Goal: Contribute content

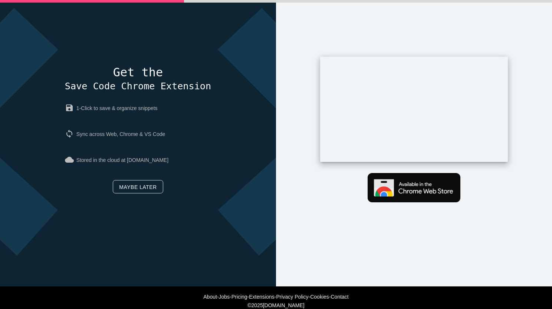
scroll to position [34, 0]
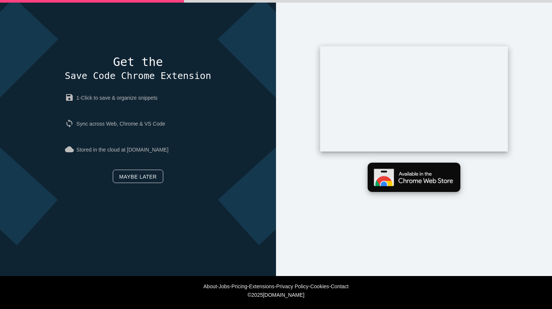
click at [395, 173] on img at bounding box center [413, 177] width 93 height 29
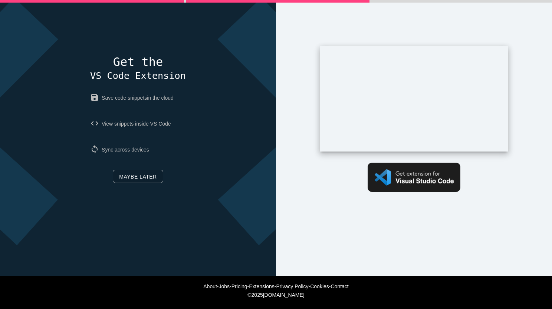
click at [130, 180] on link "Maybe later" at bounding box center [138, 176] width 50 height 13
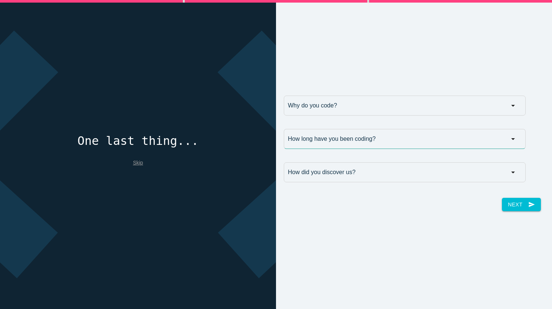
click at [339, 139] on input "How long have you been coding?" at bounding box center [405, 139] width 242 height 20
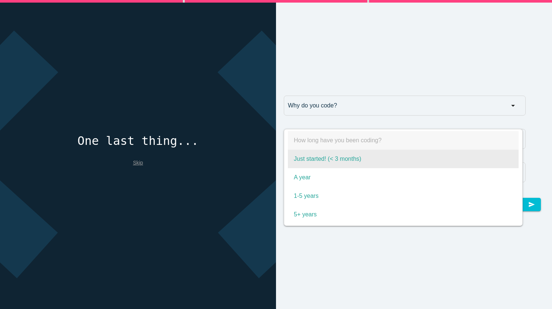
click at [337, 158] on span "Just started! (< 3 months)" at bounding box center [403, 159] width 231 height 19
select select "Just started! (< 3 months)"
type input "Just started! (< 3 months)"
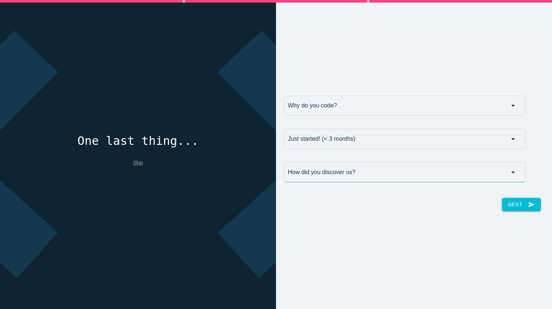
click at [337, 171] on input "How did you discover us?" at bounding box center [405, 172] width 242 height 20
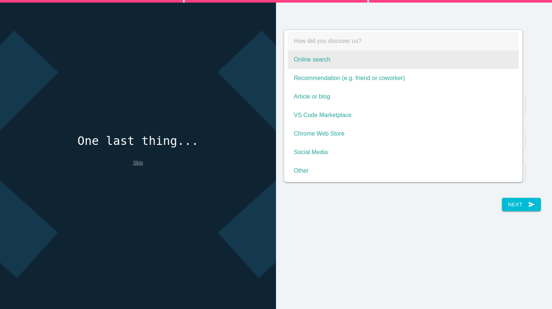
click at [313, 63] on span "Online search" at bounding box center [403, 59] width 231 height 19
select select "Online search"
type input "Online search"
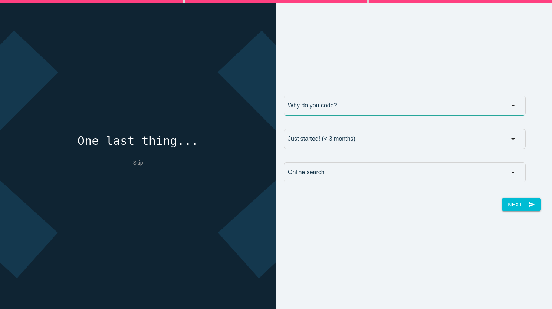
click at [329, 100] on input "Why do you code?" at bounding box center [405, 106] width 242 height 20
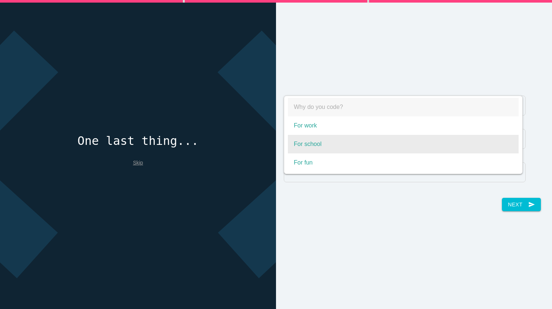
click at [310, 147] on span "For school" at bounding box center [403, 144] width 231 height 19
select select "For school"
type input "For school"
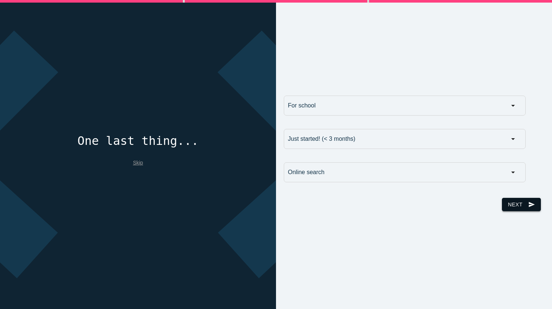
click at [506, 208] on button "Next send" at bounding box center [520, 204] width 39 height 13
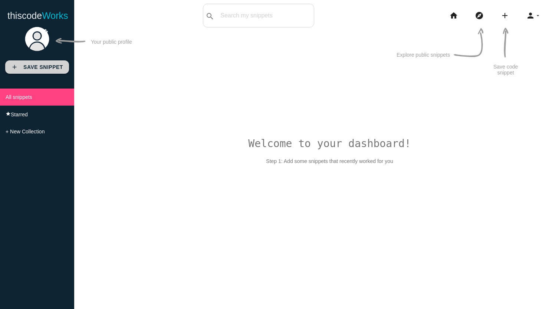
click at [28, 67] on b "Save Snippet" at bounding box center [43, 67] width 40 height 6
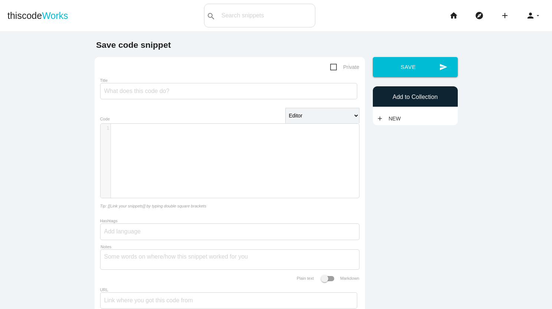
drag, startPoint x: 0, startPoint y: 0, endPoint x: 392, endPoint y: 219, distance: 449.0
click at [392, 219] on div "Save code snippet Private Title Editor HTML Editor Javascript Editor PHP Editor…" at bounding box center [275, 181] width 371 height 282
type textarea "​"
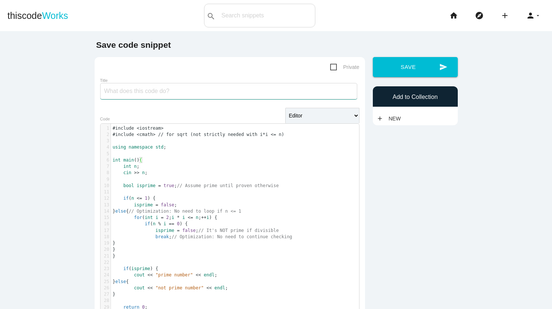
click at [178, 92] on input "Title" at bounding box center [228, 91] width 257 height 16
type input "this code is for prime number"
click at [332, 67] on span "Private" at bounding box center [344, 67] width 29 height 9
click at [332, 67] on input "Private" at bounding box center [332, 65] width 5 height 5
checkbox input "true"
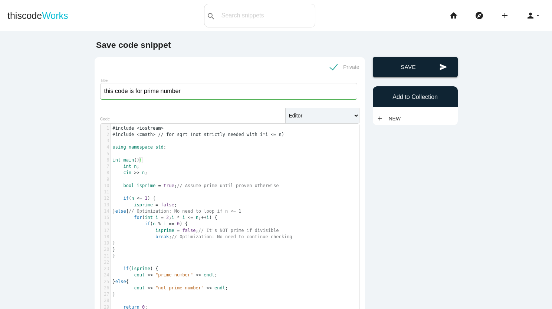
click at [413, 69] on button "send Save" at bounding box center [415, 67] width 85 height 20
